Goal: Communication & Community: Participate in discussion

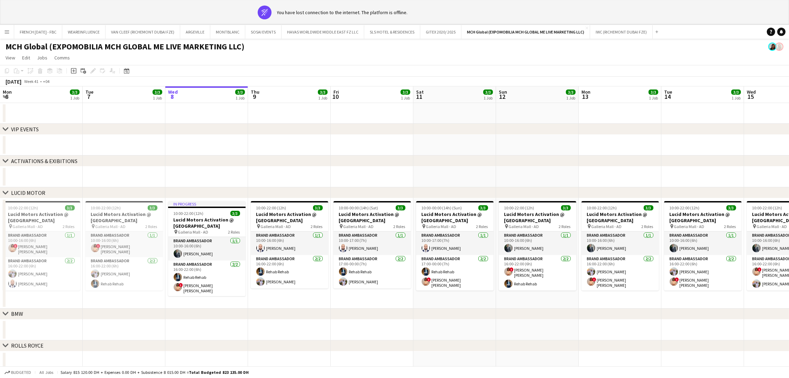
scroll to position [0, 283]
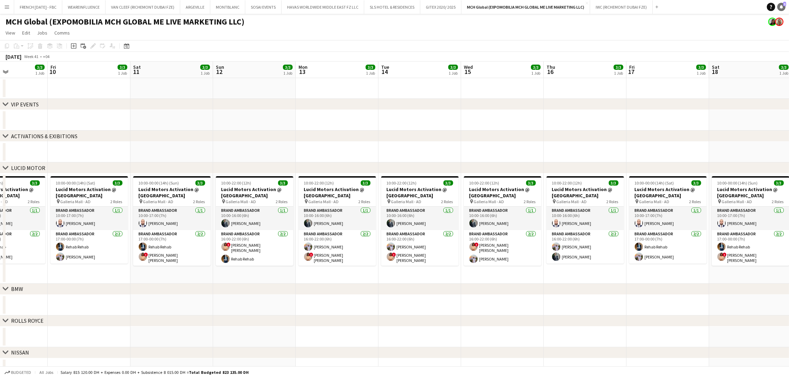
click at [781, 4] on link "Notifications 3" at bounding box center [781, 7] width 8 height 8
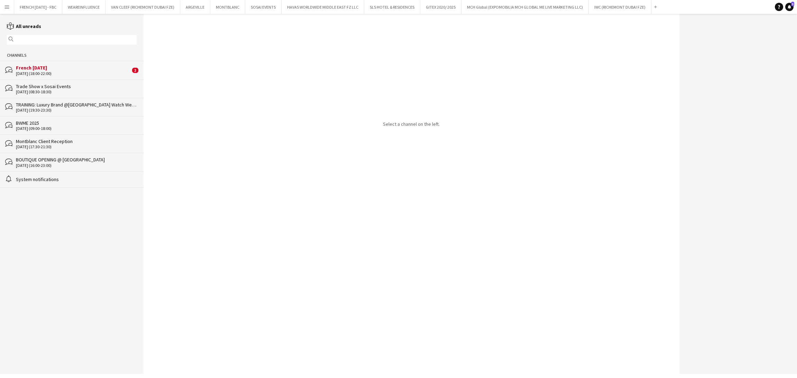
click at [81, 70] on div "French [DATE]" at bounding box center [73, 68] width 114 height 6
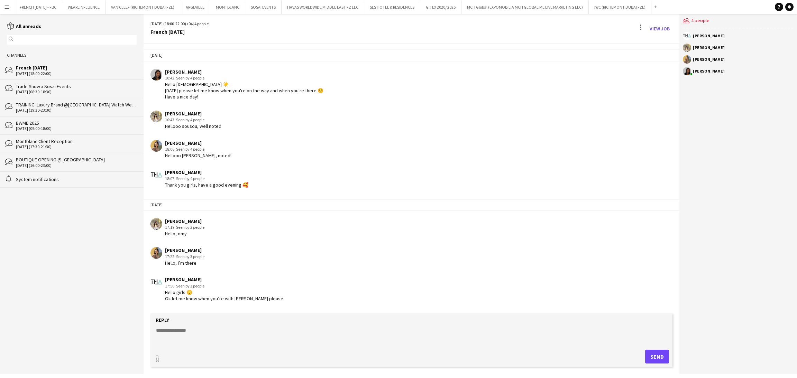
click at [425, 341] on textarea at bounding box center [412, 336] width 515 height 18
paste textarea "*****"
type textarea "**********"
click at [656, 356] on button "Send" at bounding box center [657, 357] width 24 height 14
drag, startPoint x: 656, startPoint y: 31, endPoint x: 538, endPoint y: 4, distance: 121.0
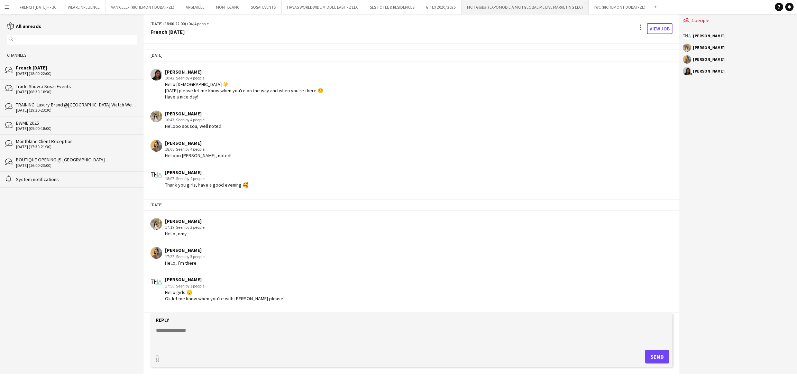
click at [656, 31] on link "View Job" at bounding box center [660, 28] width 26 height 11
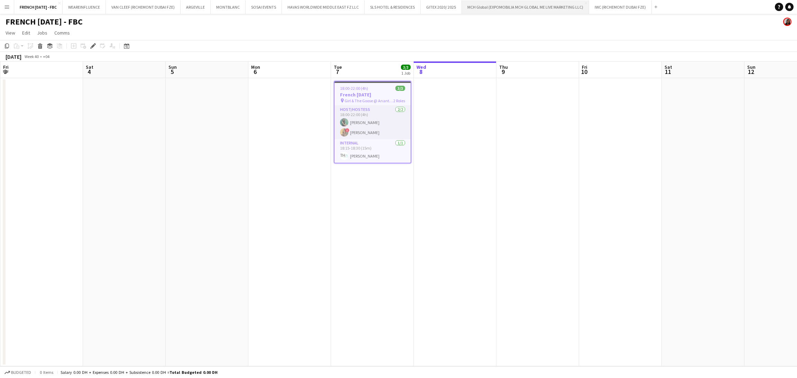
scroll to position [0, 238]
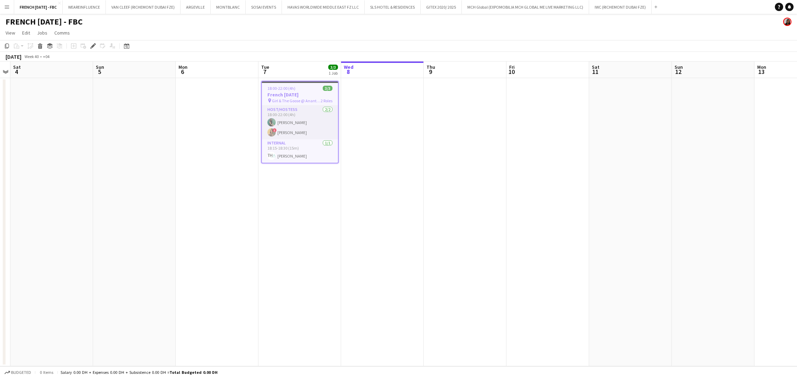
click at [364, 160] on app-date-cell at bounding box center [382, 222] width 83 height 288
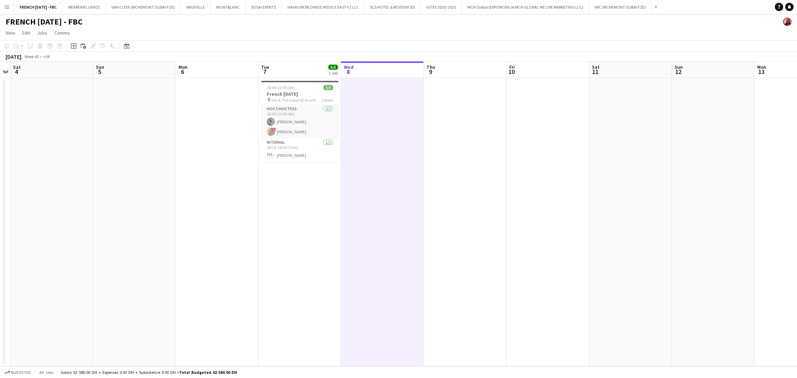
click at [397, 158] on app-date-cell at bounding box center [382, 222] width 83 height 288
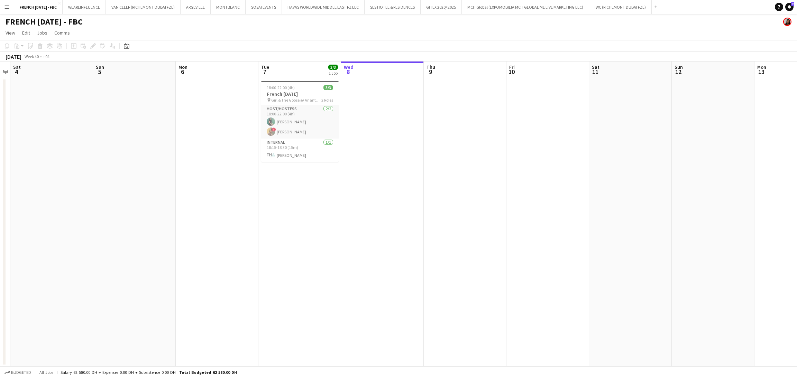
click at [389, 116] on app-date-cell at bounding box center [382, 222] width 83 height 288
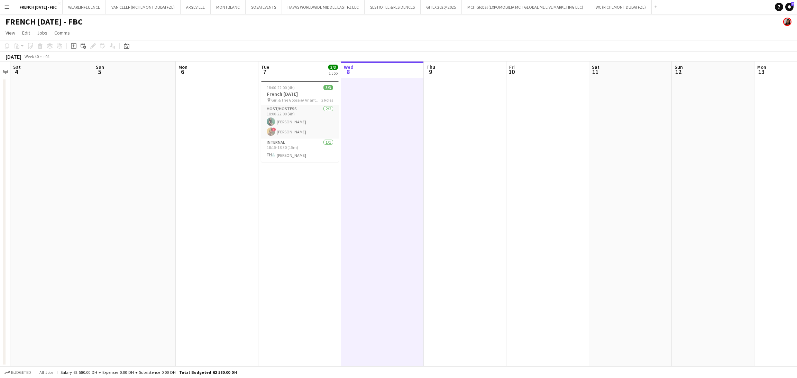
click at [389, 115] on app-date-cell at bounding box center [382, 222] width 83 height 288
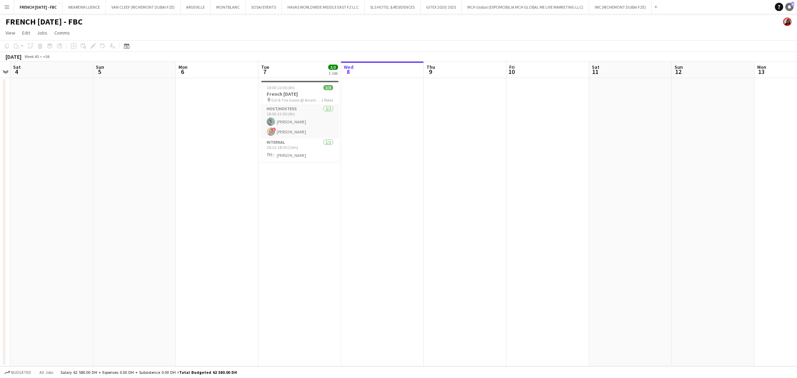
click at [788, 7] on icon at bounding box center [788, 6] width 3 height 3
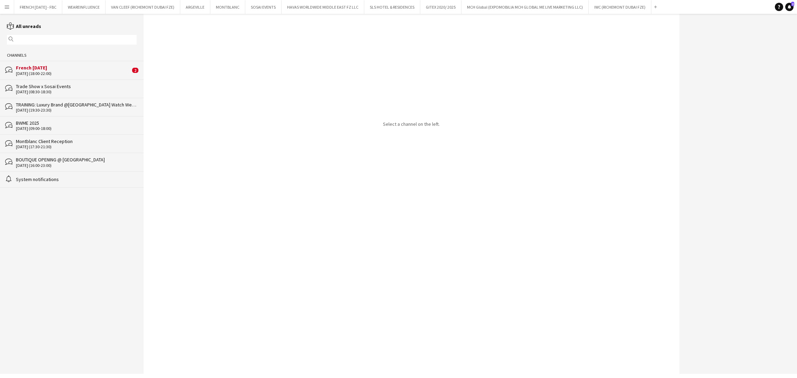
click at [94, 69] on div "French [DATE]" at bounding box center [73, 68] width 114 height 6
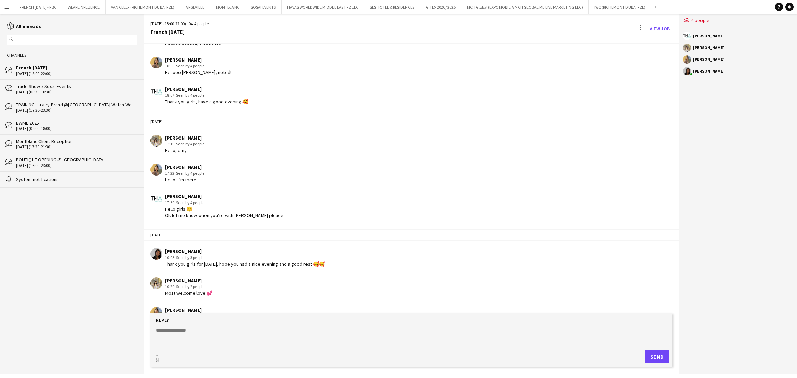
scroll to position [102, 0]
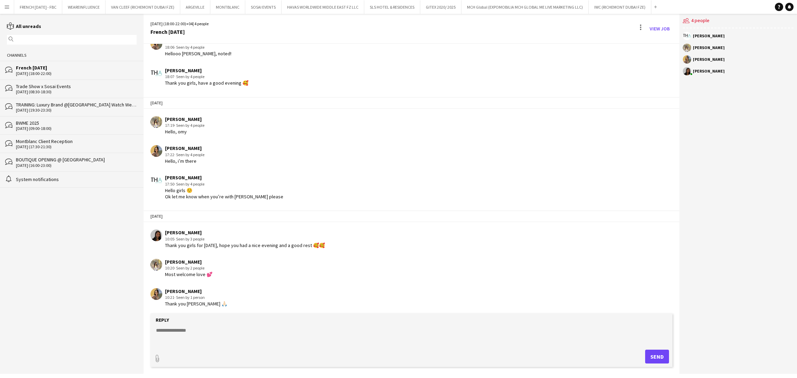
click at [636, 27] on div "View Job" at bounding box center [653, 28] width 37 height 11
click at [640, 31] on div at bounding box center [640, 28] width 8 height 11
click at [645, 43] on app-icon "Delete" at bounding box center [644, 42] width 5 height 6
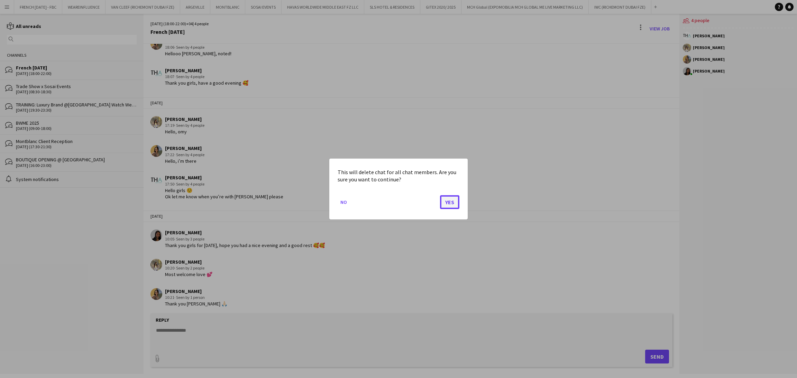
click at [451, 202] on button "Yes" at bounding box center [449, 202] width 19 height 14
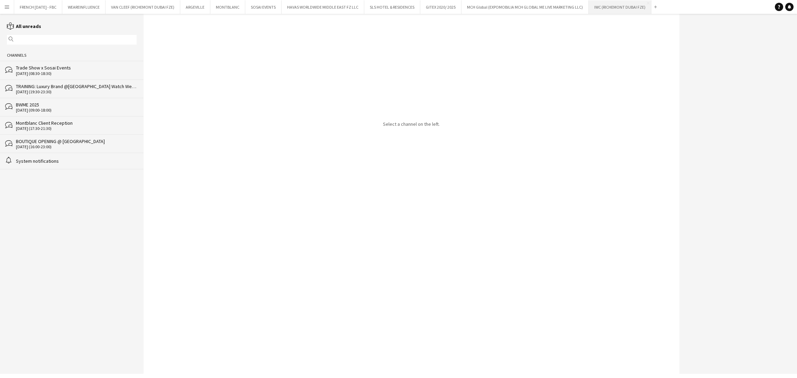
click at [613, 9] on button "IWC (RICHEMONT DUBAI FZE) Close" at bounding box center [620, 6] width 63 height 13
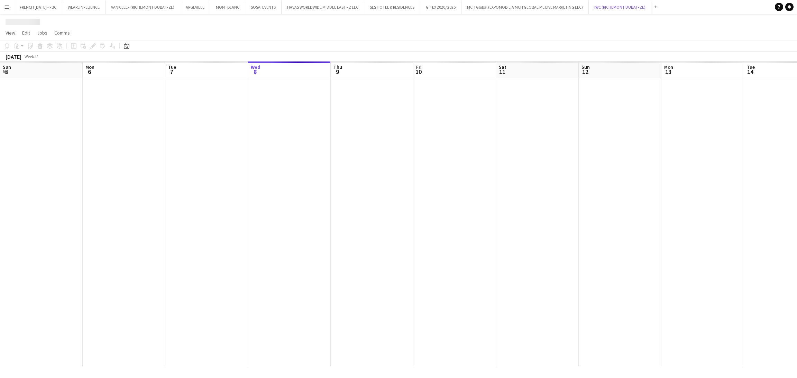
scroll to position [0, 165]
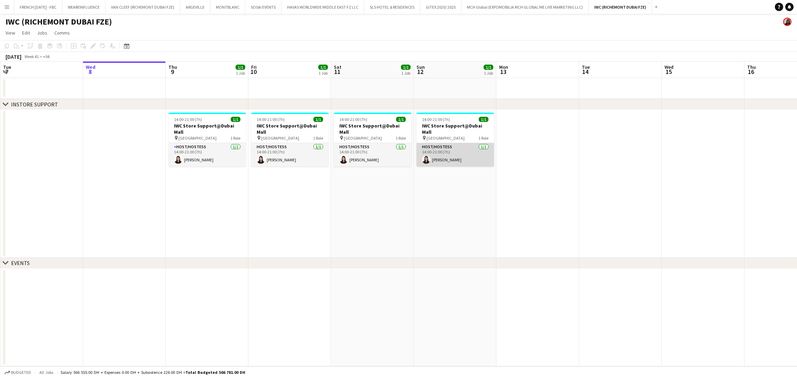
click at [453, 145] on app-card-role "Host/Hostess 1/1 14:00-21:00 (7h) Dorsa Attar" at bounding box center [454, 155] width 77 height 24
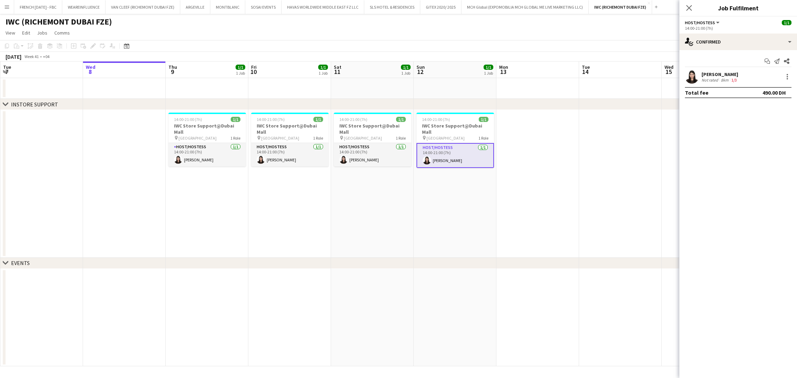
click at [732, 68] on div "Start chat Send notification Share Dorsa Attar Not rated 8km 1/3 Total fee 490.…" at bounding box center [738, 77] width 118 height 54
click at [726, 72] on div "Dorsa Attar" at bounding box center [719, 74] width 37 height 6
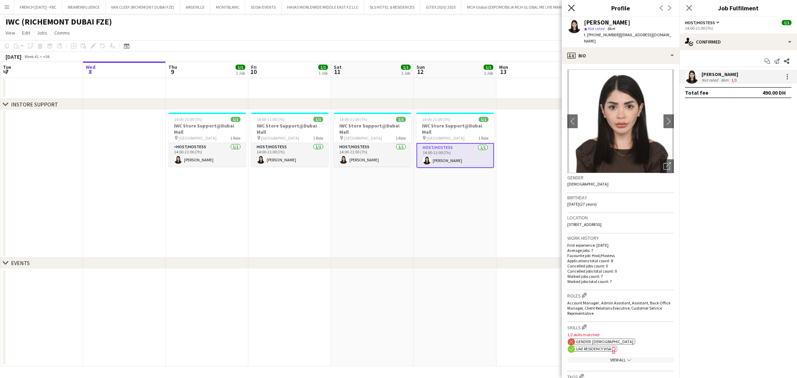
click at [569, 9] on icon "Close pop-in" at bounding box center [571, 7] width 7 height 7
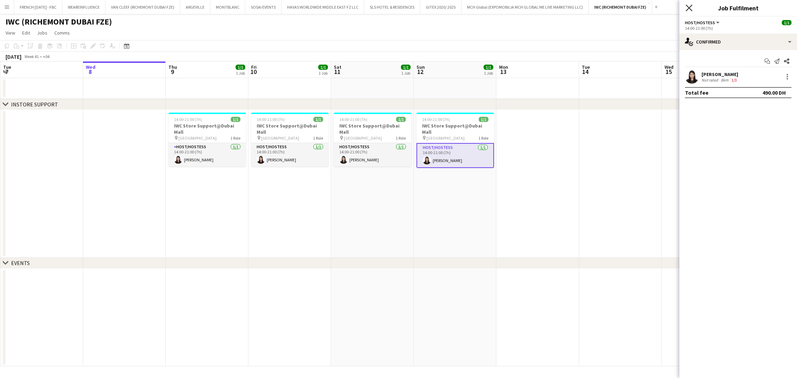
click at [688, 8] on icon at bounding box center [688, 7] width 7 height 7
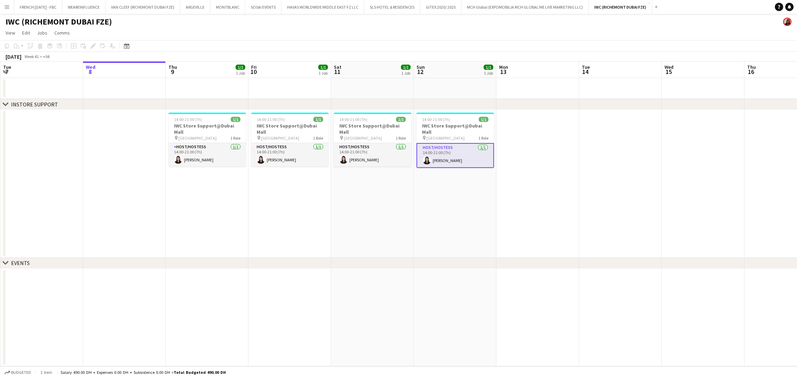
drag, startPoint x: 461, startPoint y: 185, endPoint x: 465, endPoint y: 183, distance: 4.8
click at [462, 185] on app-date-cell "14:00-21:00 (7h) 1/1 IWC Store Support@Dubai Mall pin Dubai Mall 1 Role Host/Ho…" at bounding box center [455, 184] width 83 height 148
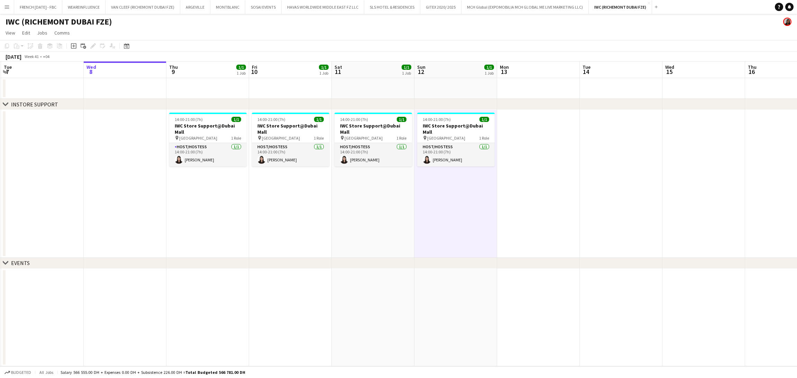
click at [465, 183] on app-date-cell "14:00-21:00 (7h) 1/1 IWC Store Support@Dubai Mall pin Dubai Mall 1 Role Host/Ho…" at bounding box center [455, 184] width 83 height 148
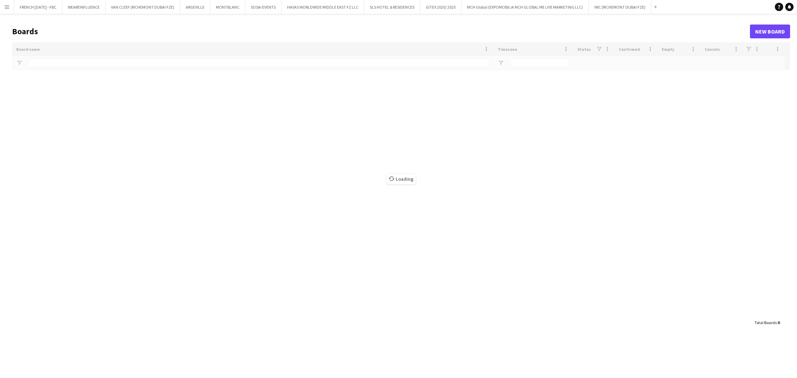
click at [6, 8] on app-icon "Menu" at bounding box center [7, 7] width 6 height 6
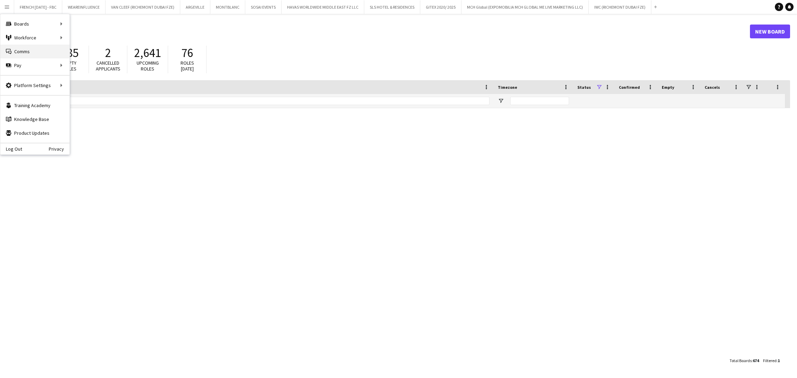
type input "***"
click at [81, 49] on link "Status" at bounding box center [104, 52] width 69 height 14
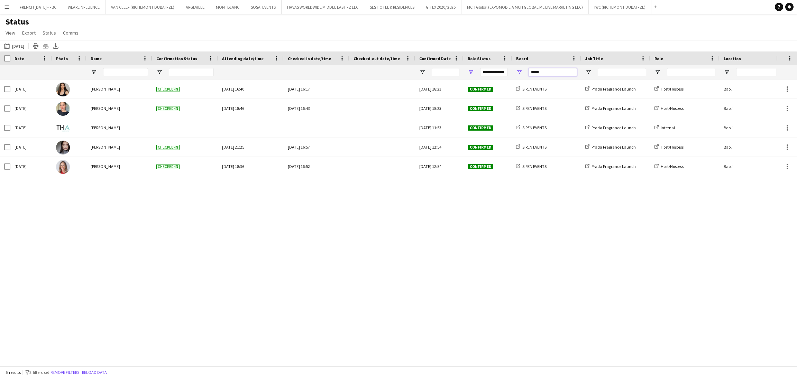
drag, startPoint x: 504, startPoint y: 73, endPoint x: 473, endPoint y: 72, distance: 30.4
click at [473, 72] on div "*****" at bounding box center [484, 72] width 968 height 14
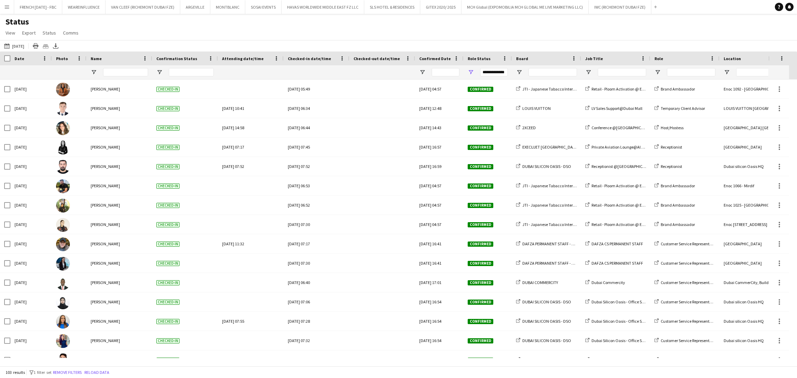
click at [22, 47] on button "[DATE] to [DATE] [DATE]" at bounding box center [14, 46] width 23 height 8
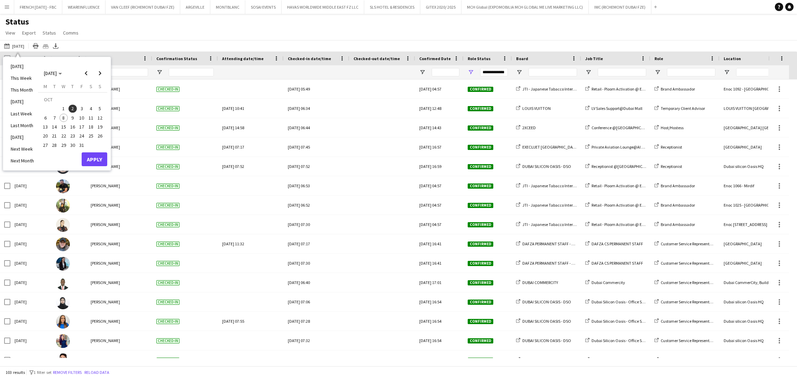
click at [52, 118] on span "7" at bounding box center [54, 118] width 8 height 8
click at [91, 160] on button "Apply" at bounding box center [95, 159] width 26 height 14
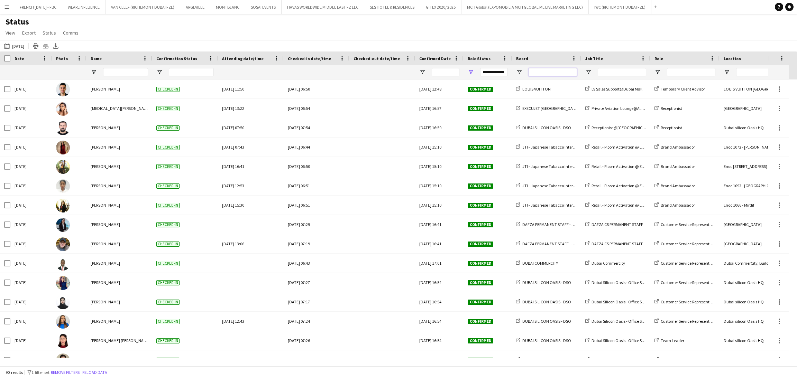
click at [537, 74] on input "Board Filter Input" at bounding box center [552, 72] width 48 height 8
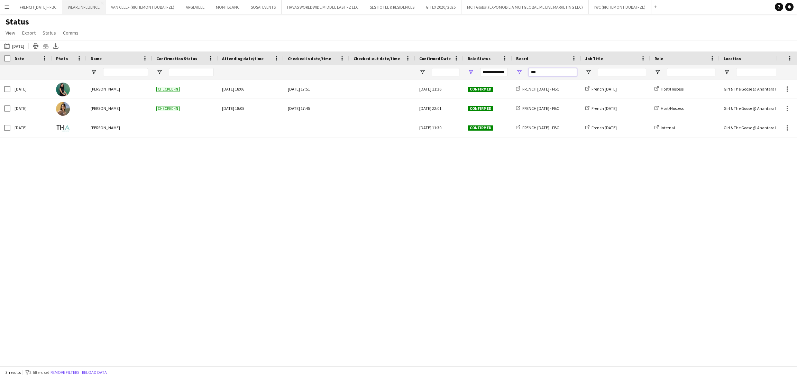
type input "***"
